Goal: Find specific page/section: Find specific page/section

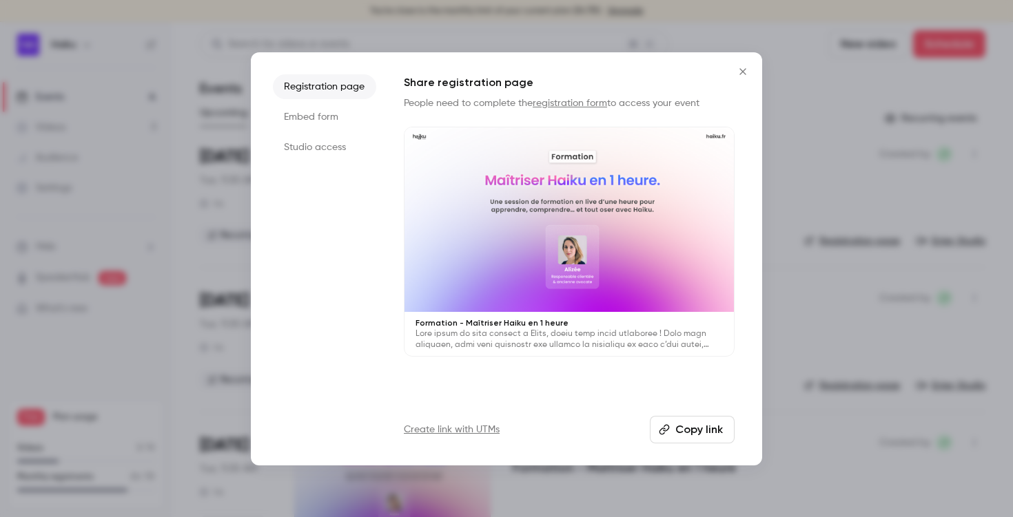
click at [743, 70] on icon "Close" at bounding box center [742, 71] width 6 height 6
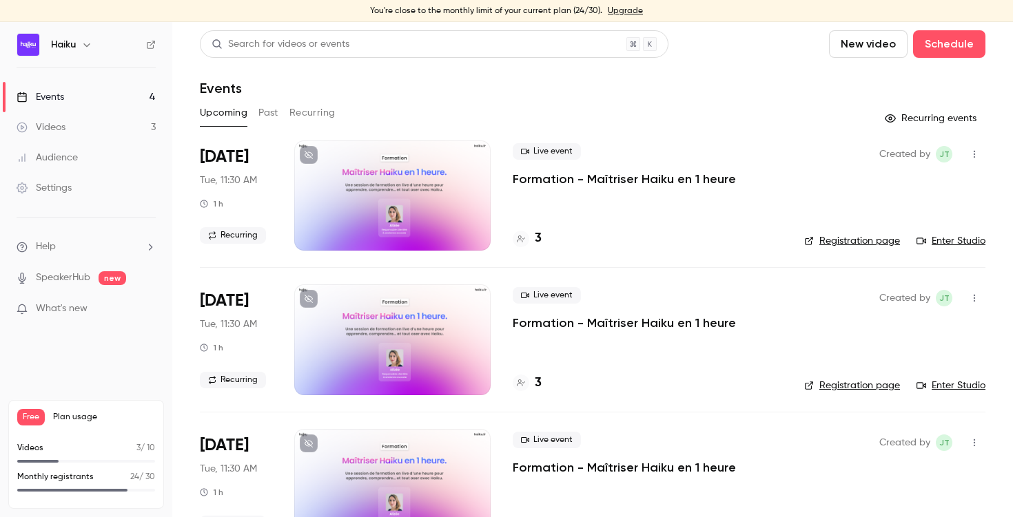
click at [79, 98] on link "Events 4" at bounding box center [86, 97] width 172 height 30
click at [270, 114] on button "Past" at bounding box center [268, 113] width 20 height 22
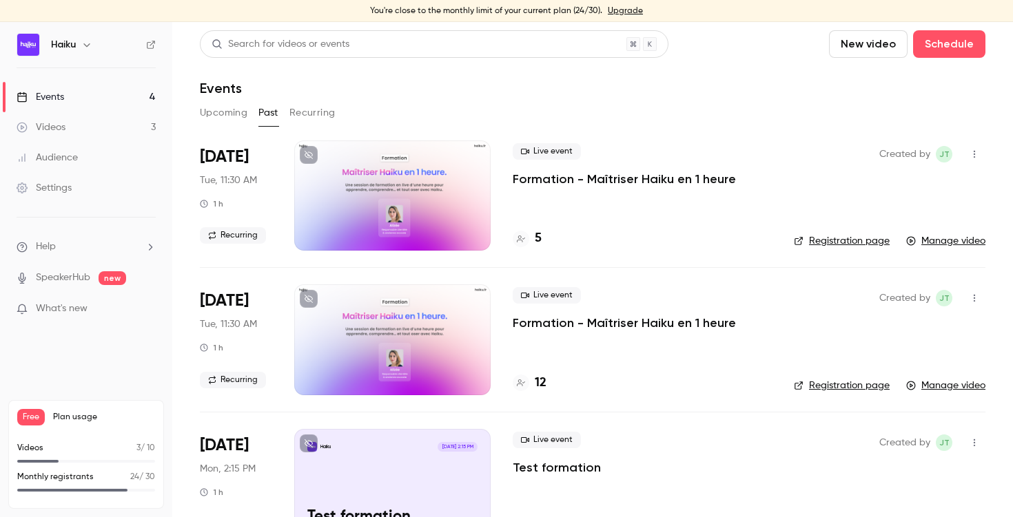
click at [227, 112] on button "Upcoming" at bounding box center [224, 113] width 48 height 22
